Goal: Transaction & Acquisition: Purchase product/service

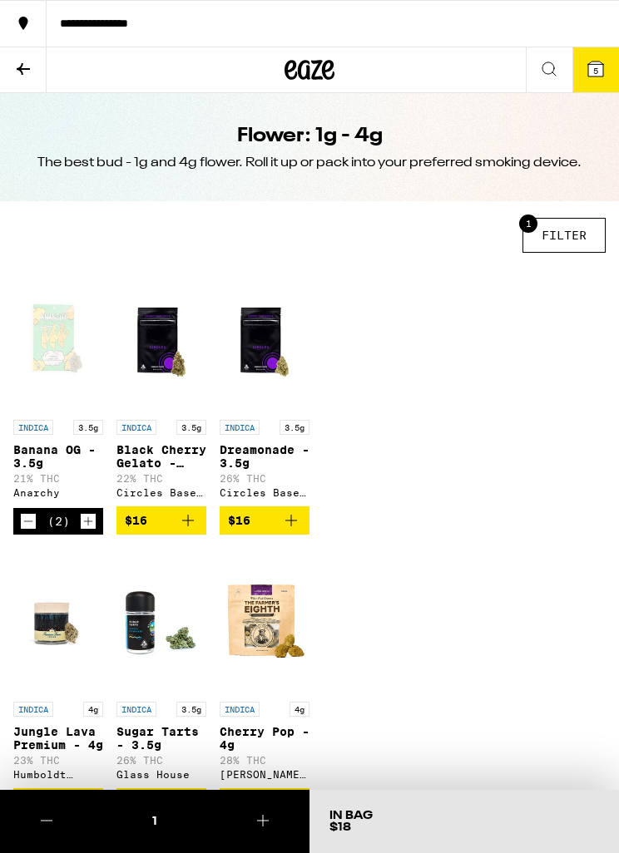
click at [599, 80] on button "5" at bounding box center [595, 69] width 47 height 45
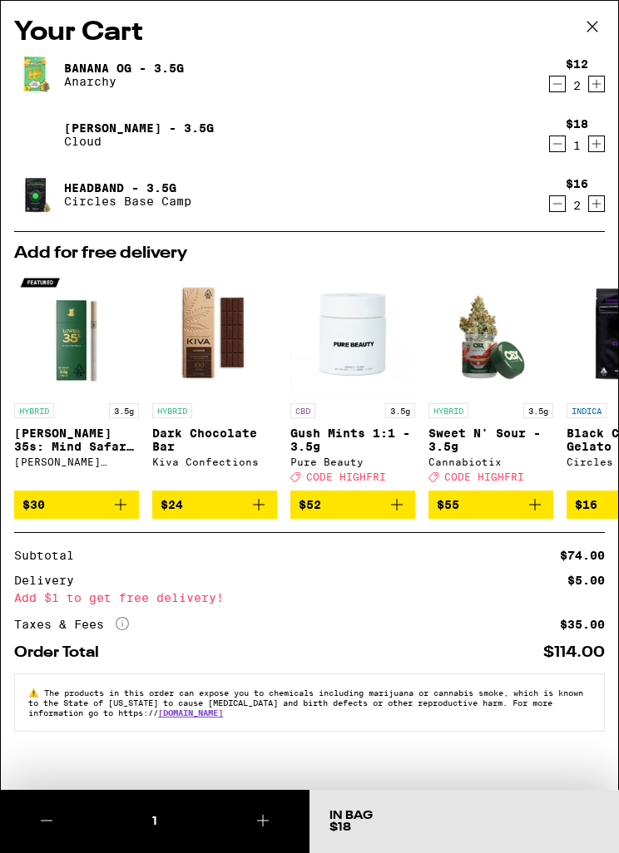
scroll to position [0, 6]
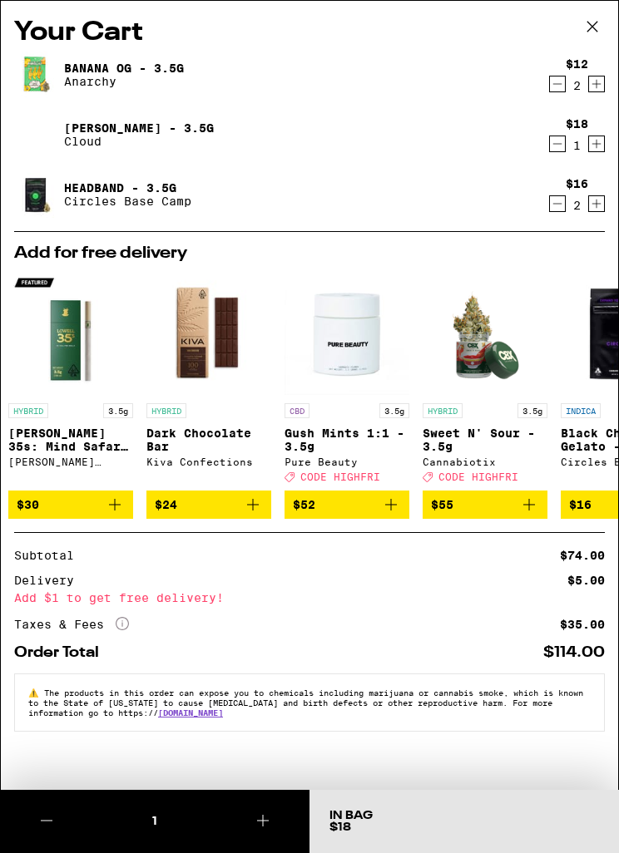
click at [589, 35] on icon at bounding box center [592, 26] width 25 height 25
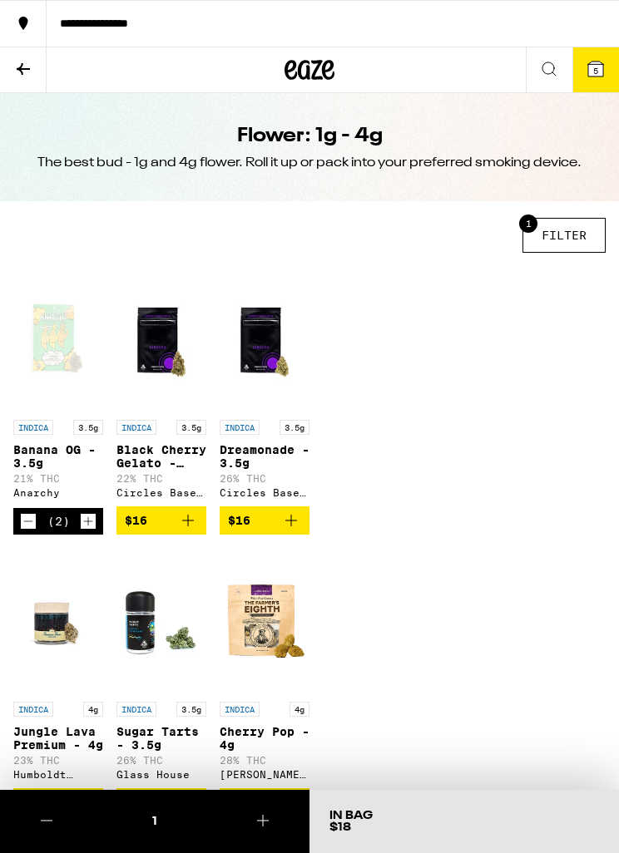
click at [603, 76] on icon at bounding box center [595, 69] width 15 height 15
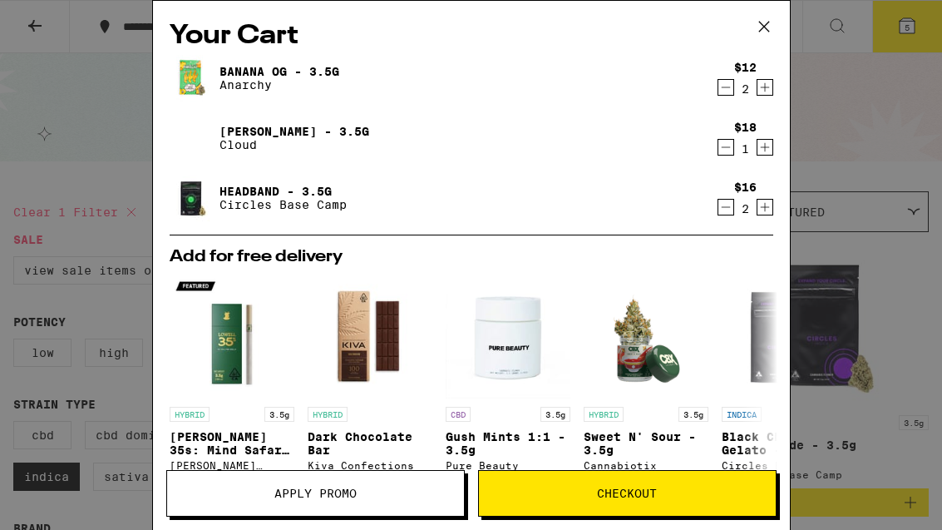
click at [618, 488] on span "Checkout" at bounding box center [627, 493] width 60 height 12
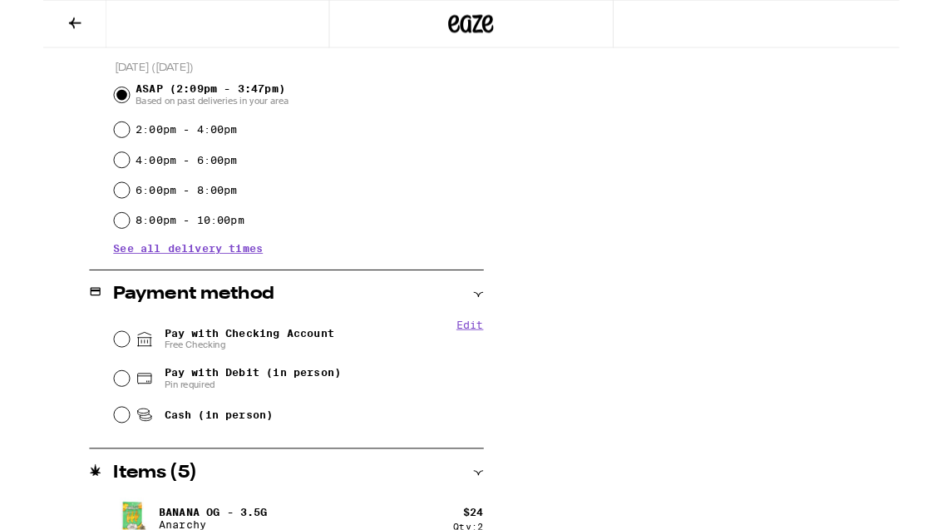
click at [84, 380] on input "Pay with Checking Account Free Checking" at bounding box center [86, 373] width 17 height 17
radio input "true"
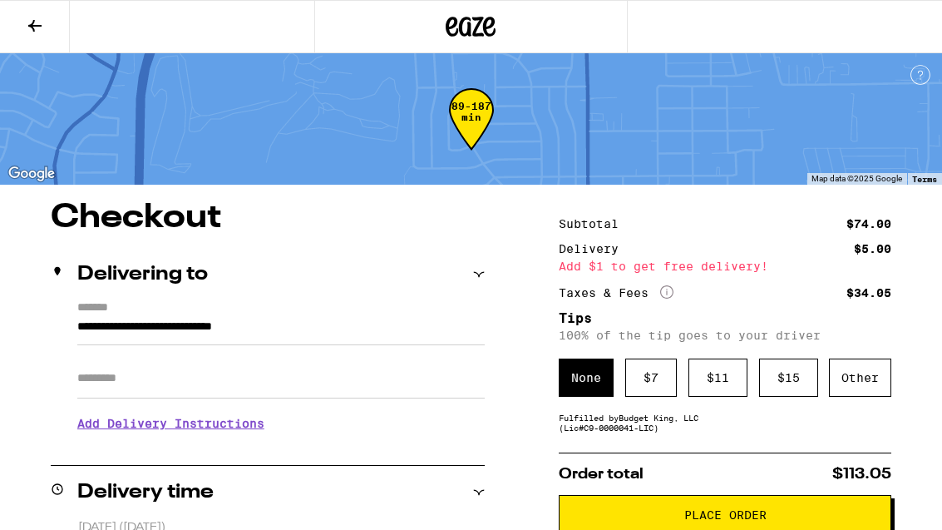
click at [618, 388] on div "$ 11" at bounding box center [718, 377] width 59 height 38
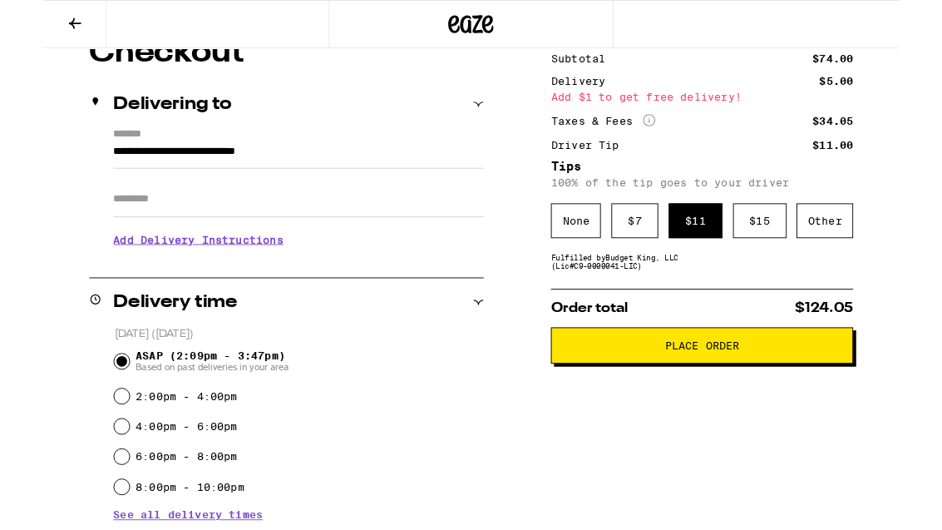
scroll to position [158, 0]
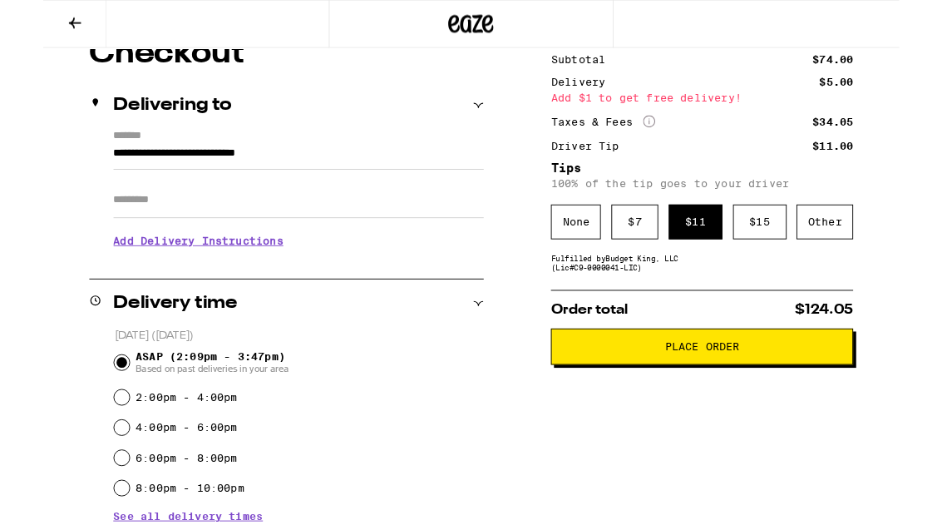
click at [618, 388] on span "Place Order" at bounding box center [726, 382] width 82 height 12
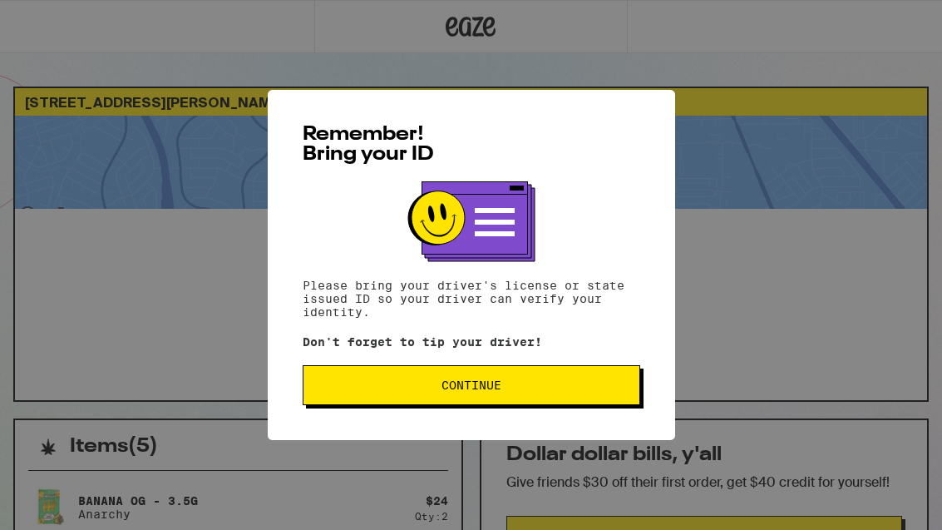
click at [568, 385] on span "Continue" at bounding box center [471, 385] width 309 height 12
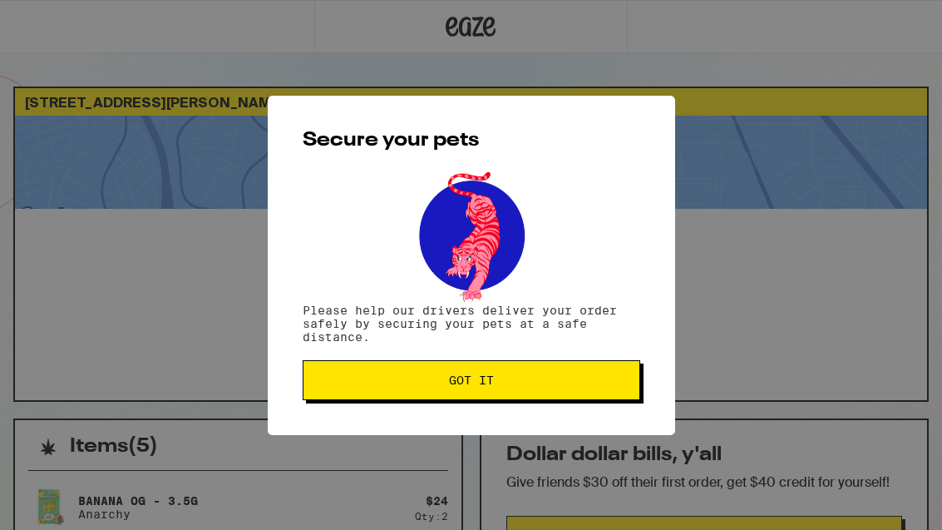
click at [569, 376] on button "Got it" at bounding box center [472, 380] width 338 height 40
